Goal: Task Accomplishment & Management: Manage account settings

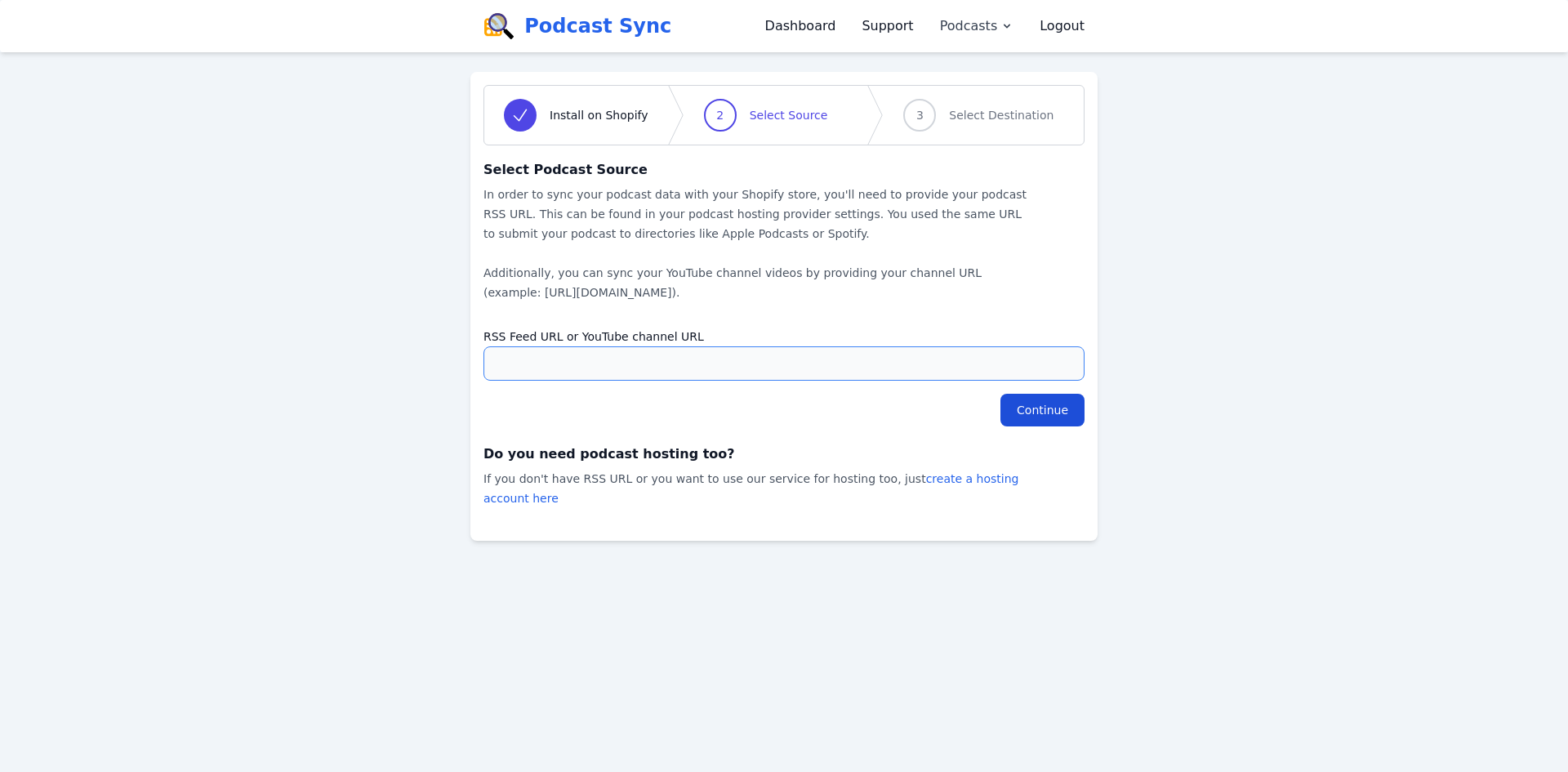
click at [722, 361] on input "RSS Feed URL or YouTube channel URL" at bounding box center [784, 364] width 601 height 34
paste input "[URL][DOMAIN_NAME]"
type input "[URL][DOMAIN_NAME]"
click at [1054, 421] on input "Continue" at bounding box center [1042, 410] width 84 height 33
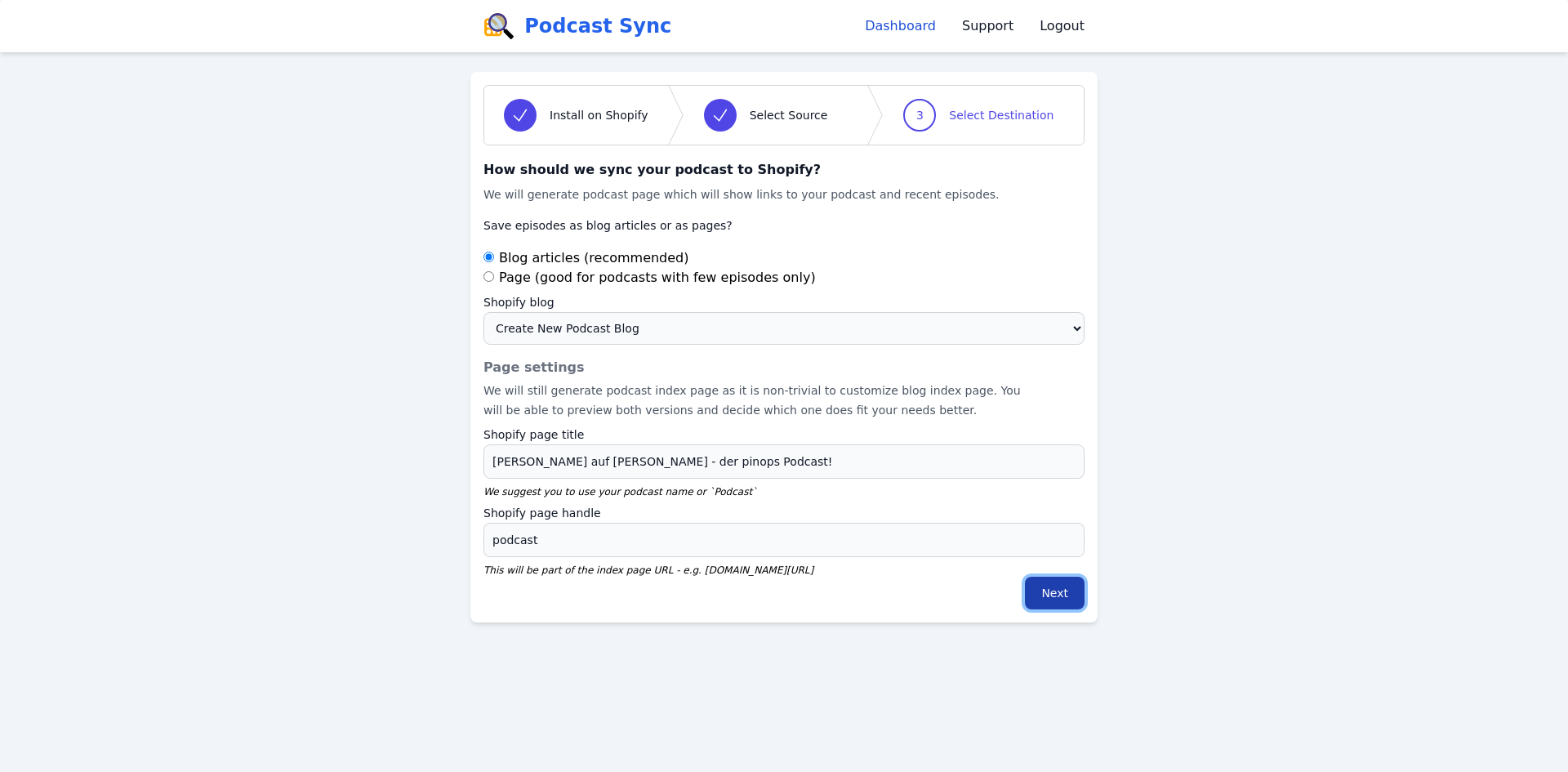
click at [1052, 587] on input "Next" at bounding box center [1055, 593] width 60 height 33
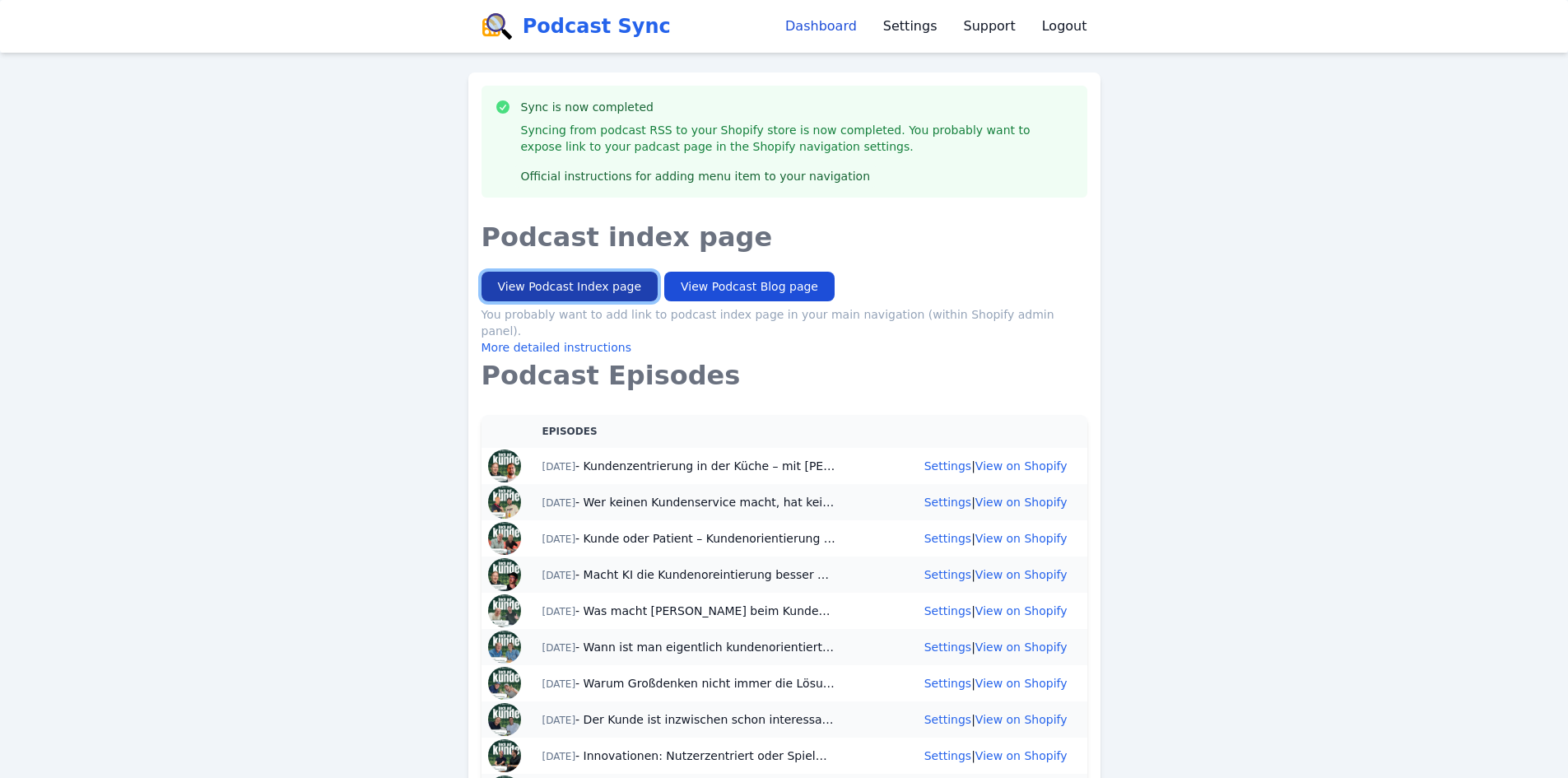
click at [600, 287] on link "View Podcast Index page" at bounding box center [569, 286] width 177 height 29
click at [671, 292] on link "View Podcast Blog page" at bounding box center [750, 286] width 171 height 29
click at [923, 27] on link "Settings" at bounding box center [910, 26] width 54 height 20
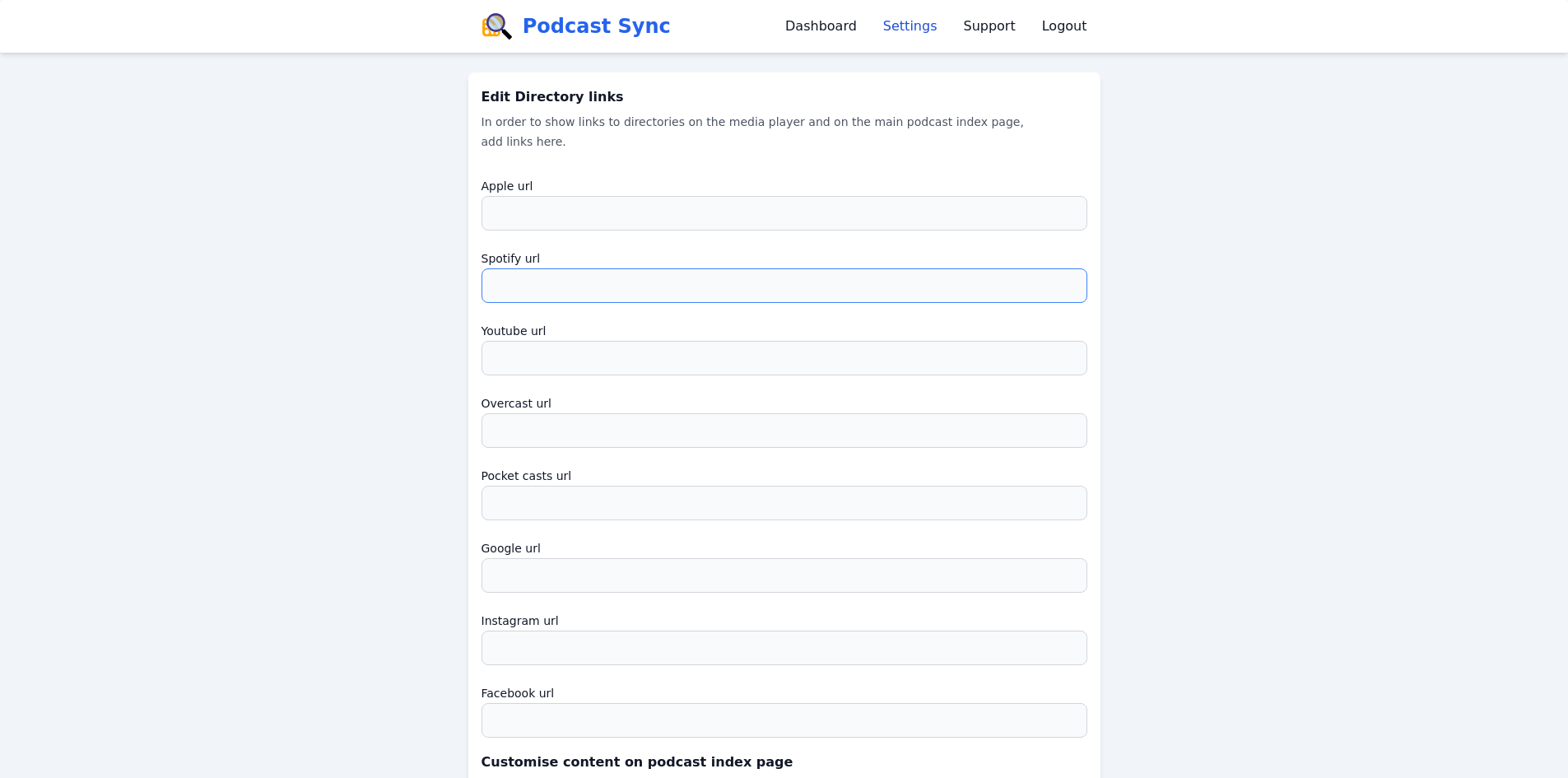
click at [578, 295] on input "Spotify url" at bounding box center [784, 285] width 605 height 35
paste input "https://open.spotify.com/show/0xg1bnsRwiFDejujQjRG1g"
type input "https://open.spotify.com/show/0xg1bnsRwiFDejujQjRG1g"
click at [580, 211] on input "Apple url" at bounding box center [784, 213] width 605 height 35
paste input "https://podcasts.apple.com/de/podcast/bock-auf-kunde-der-pinops-podcast/id18239…"
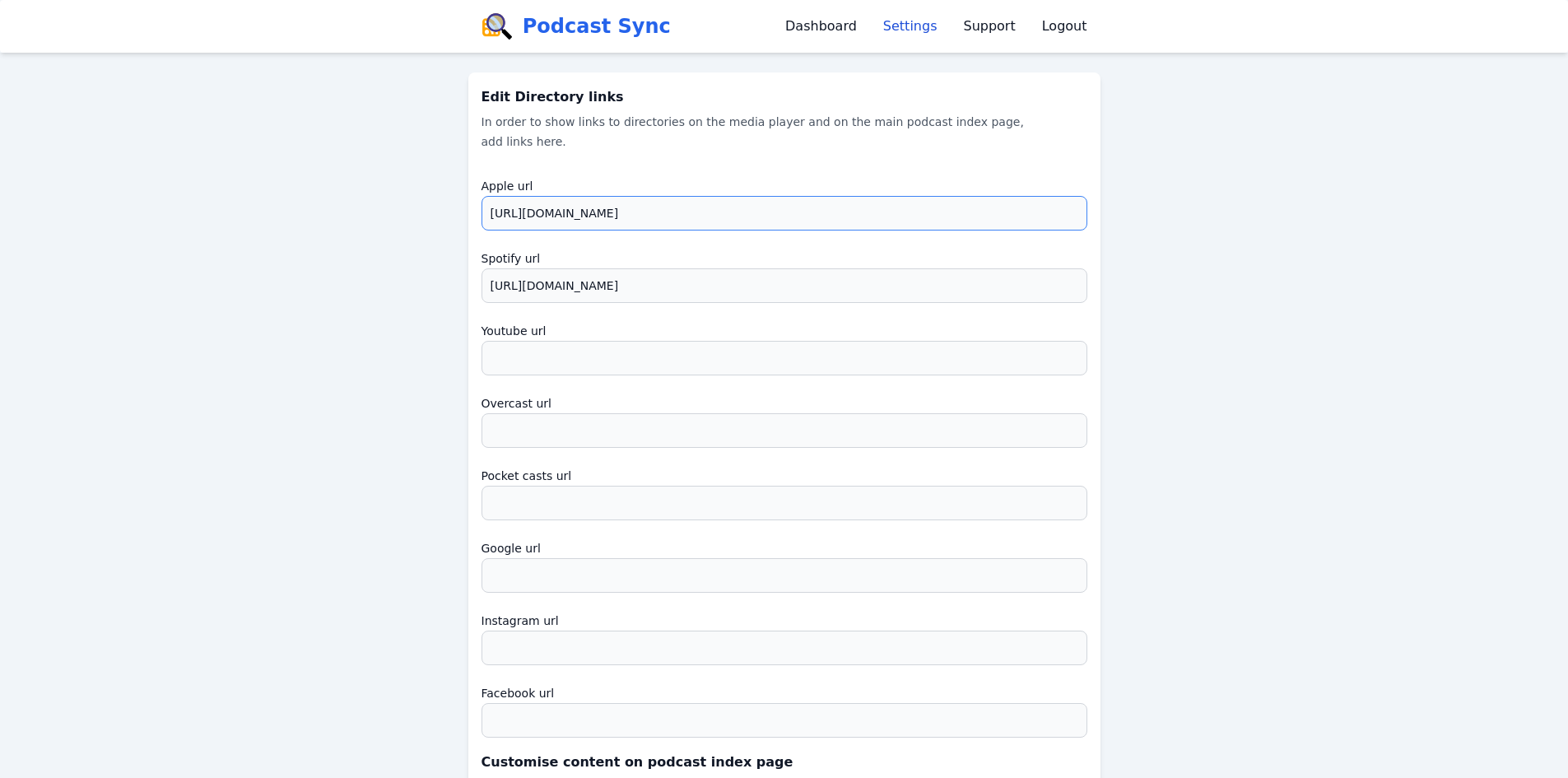
type input "https://podcasts.apple.com/de/podcast/bock-auf-kunde-der-pinops-podcast/id18239…"
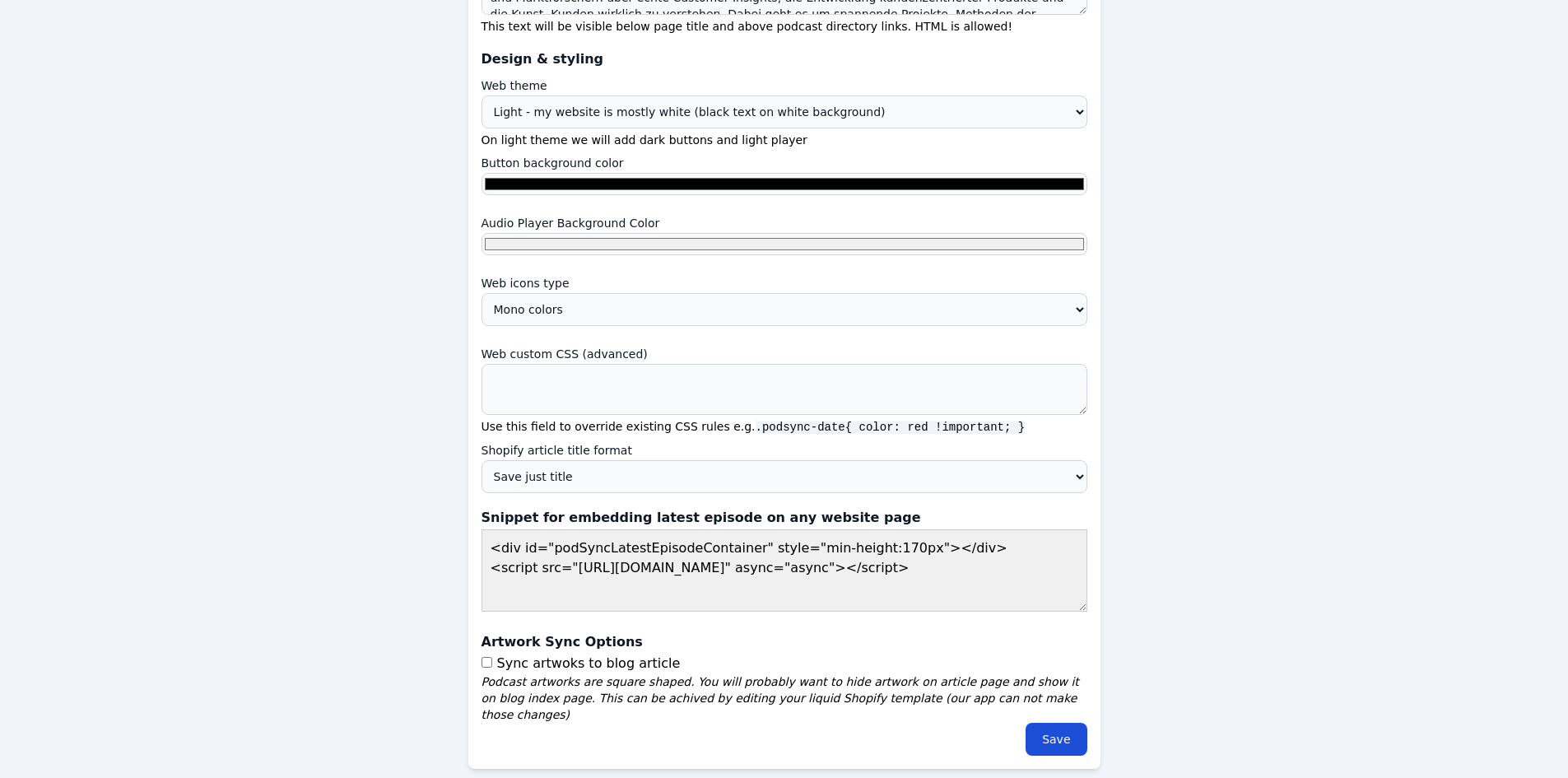
scroll to position [836, 0]
click at [1059, 731] on input "Save" at bounding box center [1056, 738] width 61 height 33
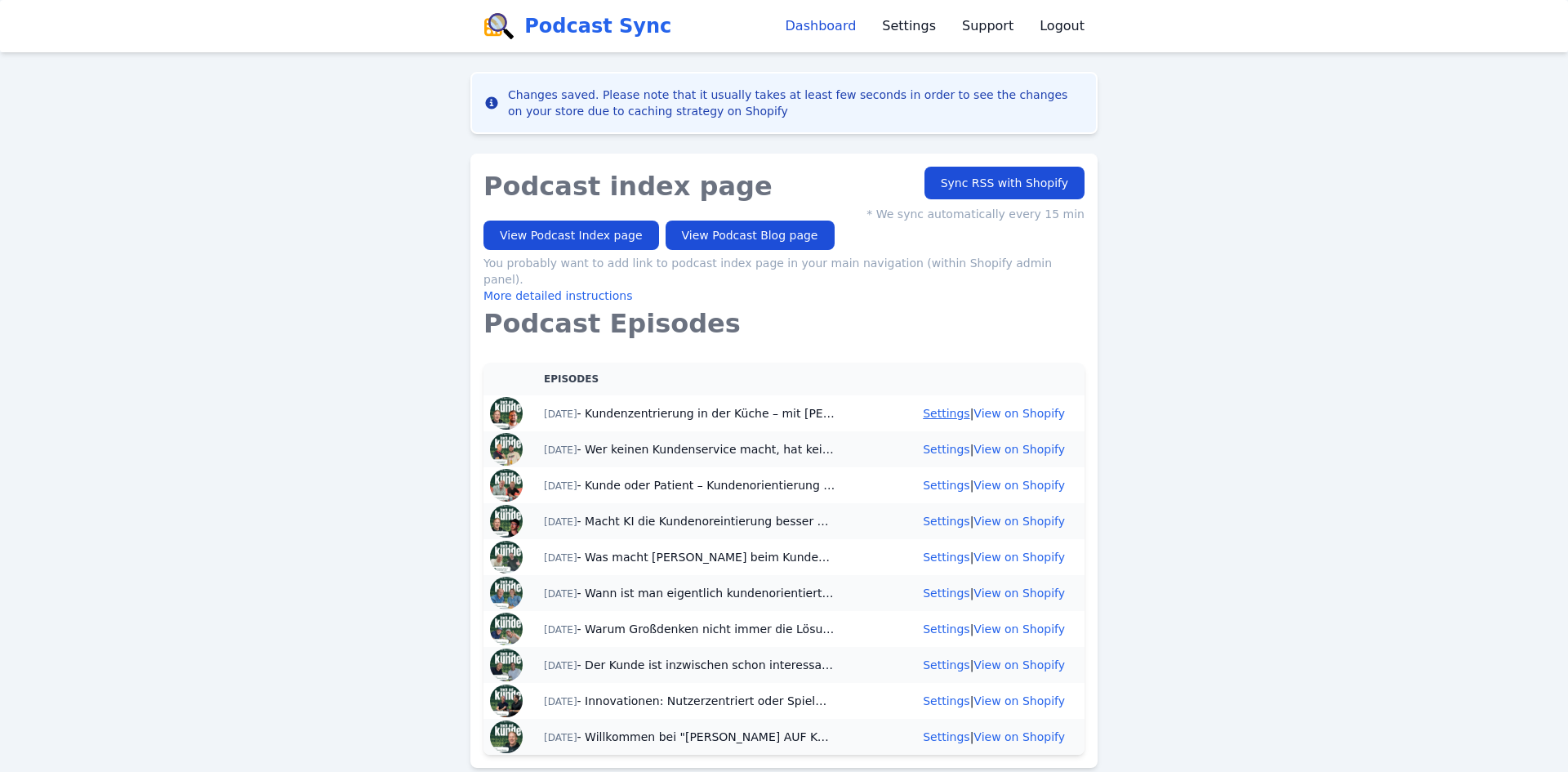
drag, startPoint x: 953, startPoint y: 396, endPoint x: 960, endPoint y: 397, distance: 7.1
click at [953, 407] on link "Settings" at bounding box center [946, 413] width 46 height 13
